Goal: Check status: Check status

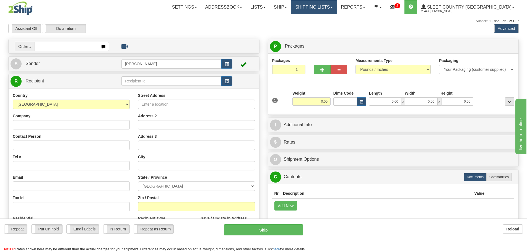
click at [317, 10] on link "Shipping lists" at bounding box center [314, 7] width 46 height 14
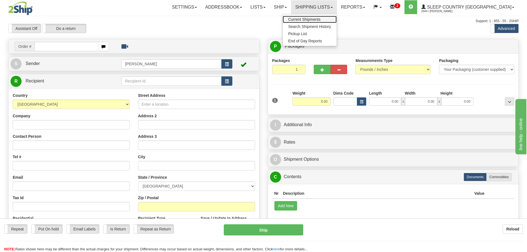
click at [316, 20] on span "Current Shipments" at bounding box center [304, 19] width 32 height 4
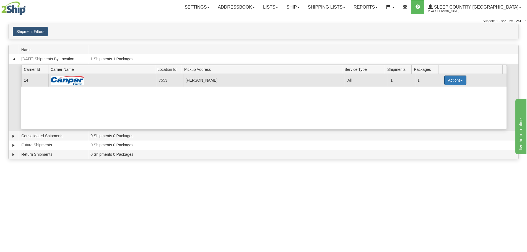
click at [449, 80] on button "Actions" at bounding box center [455, 79] width 22 height 9
click at [432, 91] on span "Details" at bounding box center [434, 90] width 15 height 4
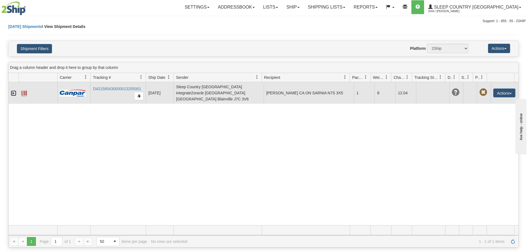
click at [14, 90] on link "Expand" at bounding box center [14, 93] width 6 height 6
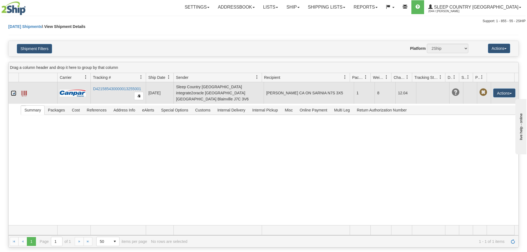
click at [23, 93] on span at bounding box center [24, 94] width 6 height 6
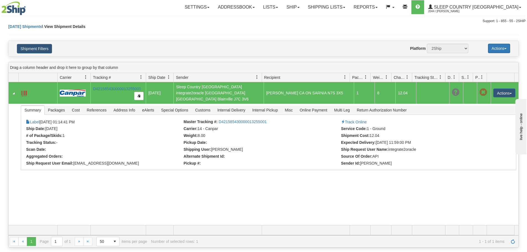
click at [502, 51] on button "Actions" at bounding box center [499, 48] width 22 height 9
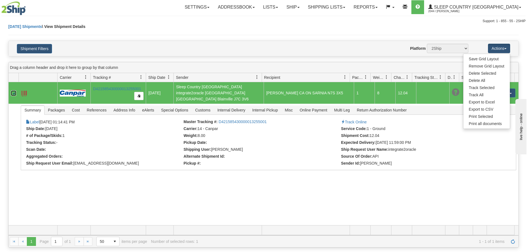
click at [13, 91] on link "Collapse" at bounding box center [14, 93] width 6 height 6
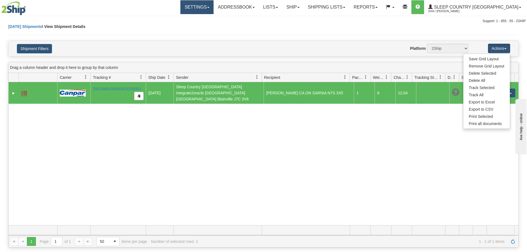
click at [213, 6] on link "Settings" at bounding box center [196, 7] width 33 height 14
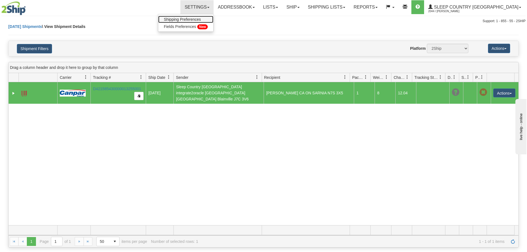
click at [201, 17] on span "Shipping Preferences" at bounding box center [182, 19] width 37 height 4
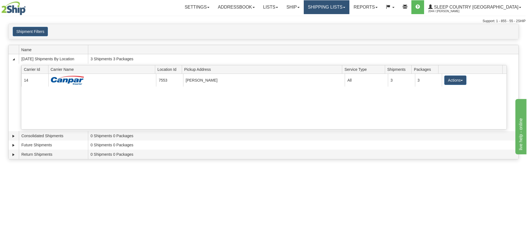
click at [338, 12] on link "Shipping lists" at bounding box center [326, 7] width 46 height 14
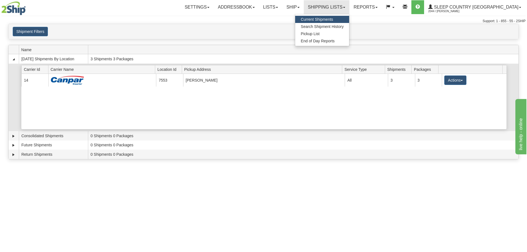
click at [274, 109] on div "Current 14 7553 ORTH 23007 All 3 3 Actions Details Close Pickup Zip Print" at bounding box center [263, 101] width 485 height 55
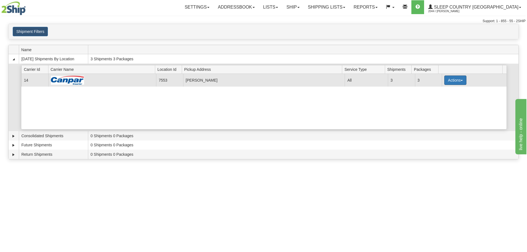
click at [453, 80] on button "Actions" at bounding box center [455, 79] width 22 height 9
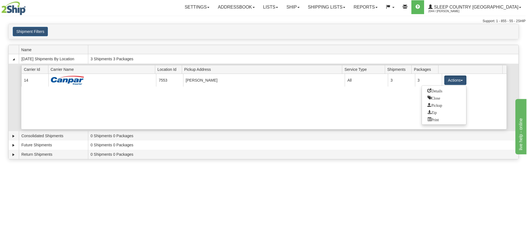
click at [345, 112] on div "Current 14 7553 ORTH 23007 All 3 3 Actions Details Close Pickup Zip Print" at bounding box center [263, 101] width 485 height 55
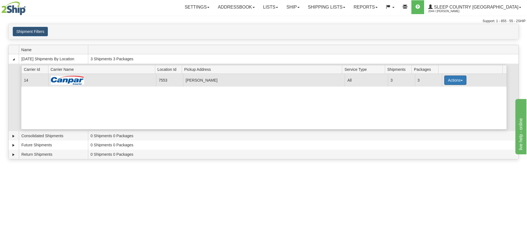
click at [462, 83] on button "Actions" at bounding box center [455, 79] width 22 height 9
click at [440, 91] on span "Details" at bounding box center [434, 90] width 15 height 4
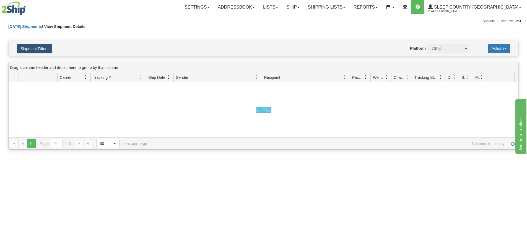
click at [499, 49] on button "Actions" at bounding box center [499, 48] width 22 height 9
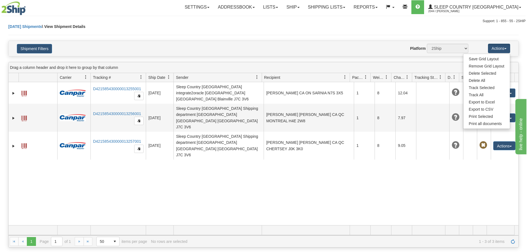
click at [318, 34] on div "[DATE] Shipments \ View Shipment Details" at bounding box center [263, 32] width 510 height 17
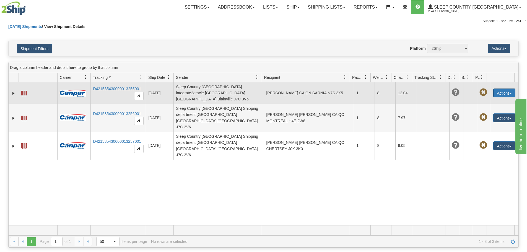
click at [496, 91] on button "Actions" at bounding box center [504, 92] width 22 height 9
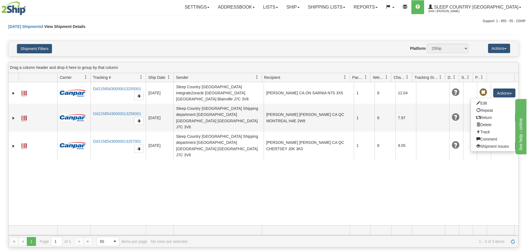
click at [266, 28] on div "[DATE] Shipments \ View Shipment Details" at bounding box center [263, 32] width 510 height 17
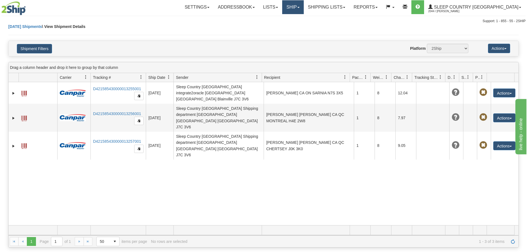
click at [303, 10] on link "Ship" at bounding box center [292, 7] width 21 height 14
click at [298, 26] on span "OnHold / Order Queue" at bounding box center [278, 26] width 39 height 4
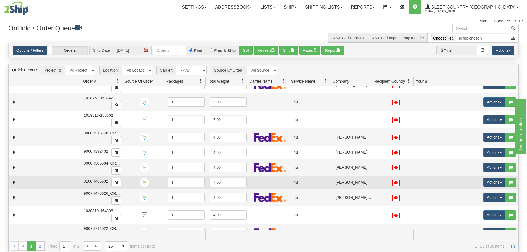
scroll to position [166, 0]
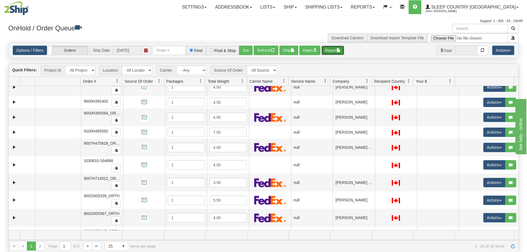
click at [340, 49] on span "button" at bounding box center [338, 50] width 4 height 4
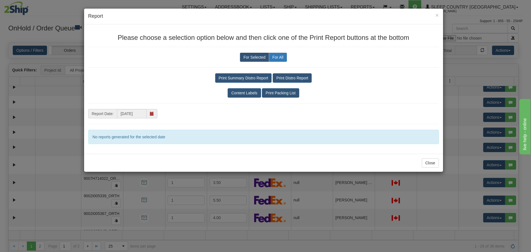
click at [279, 54] on label "For All" at bounding box center [278, 57] width 18 height 9
radio input "true"
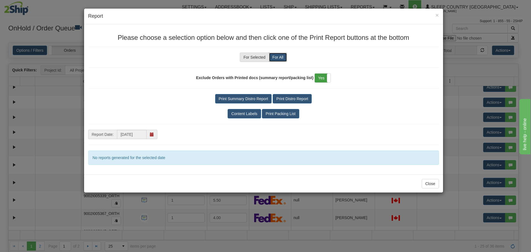
click at [321, 77] on label "Yes" at bounding box center [323, 78] width 16 height 9
click at [438, 14] on span "×" at bounding box center [436, 15] width 3 height 6
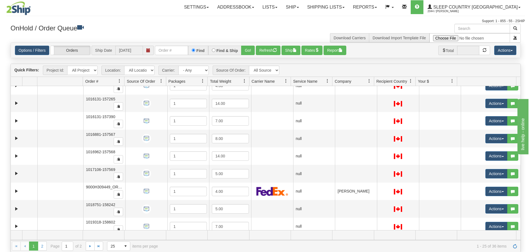
scroll to position [0, 0]
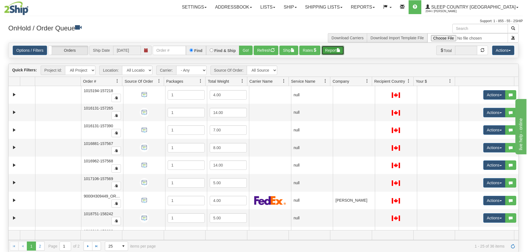
click at [344, 51] on button "Report" at bounding box center [332, 50] width 23 height 9
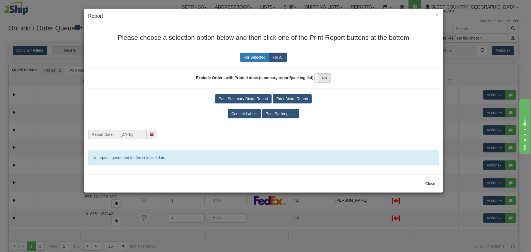
click at [257, 60] on label "For Selected" at bounding box center [254, 57] width 29 height 9
radio input "true"
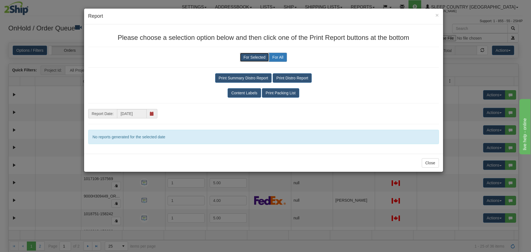
click at [281, 57] on label "For All" at bounding box center [278, 57] width 18 height 9
radio input "true"
